Goal: Consume media (video, audio): Consume media (video, audio)

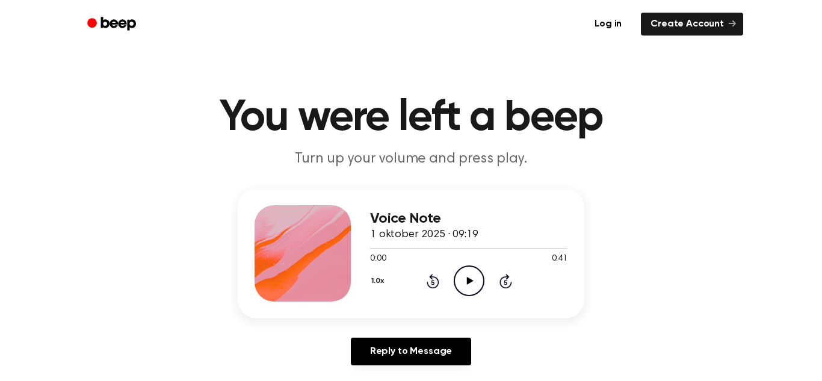
click at [466, 279] on icon "Play Audio" at bounding box center [469, 280] width 31 height 31
click at [467, 244] on div at bounding box center [468, 248] width 197 height 10
click at [374, 246] on div at bounding box center [468, 248] width 197 height 10
click at [469, 274] on icon "Pause Audio" at bounding box center [469, 280] width 31 height 31
click at [696, 219] on div "Voice Note 1 oktober 2025 · 09:19 0:05 0:41 Your browser does not support the […" at bounding box center [410, 281] width 793 height 187
